Goal: Navigation & Orientation: Find specific page/section

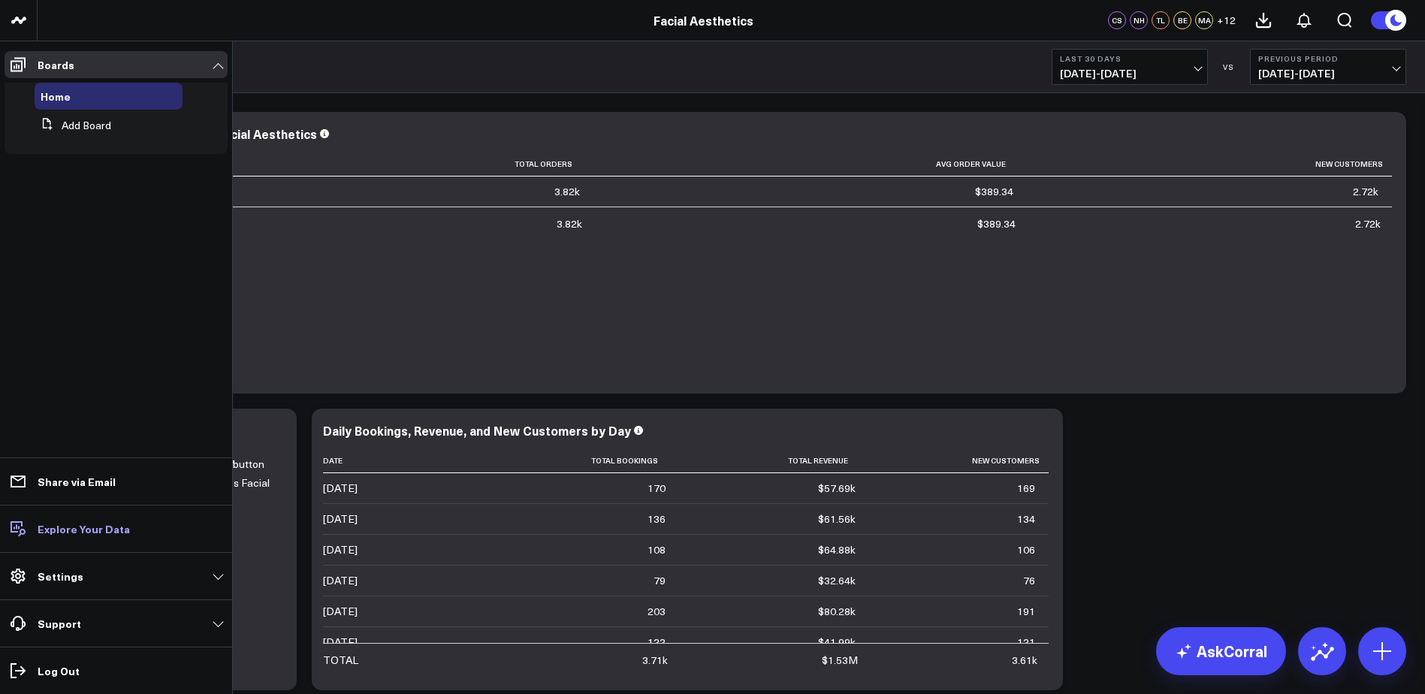
click at [27, 536] on span at bounding box center [18, 528] width 27 height 27
